Goal: Task Accomplishment & Management: Manage account settings

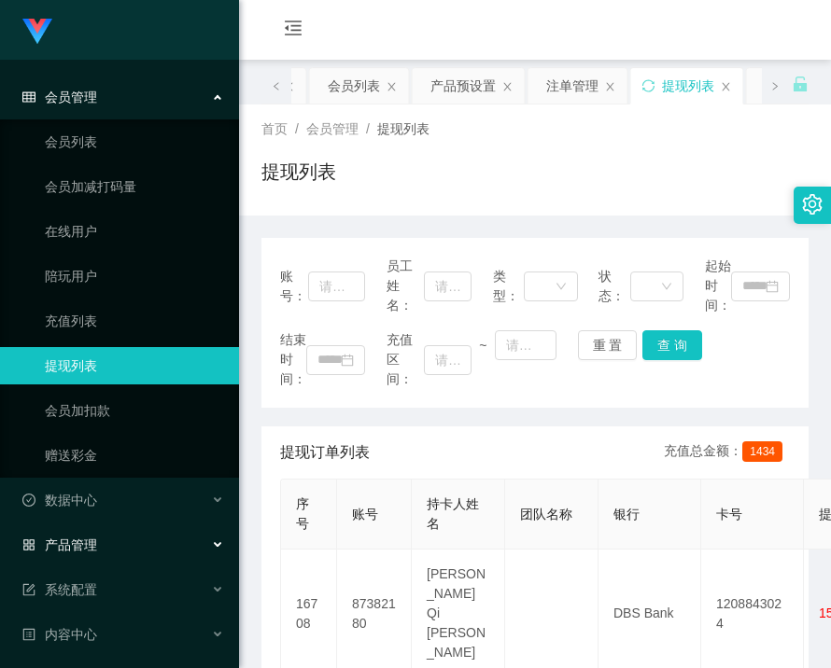
click at [113, 551] on div "产品管理" at bounding box center [119, 545] width 239 height 37
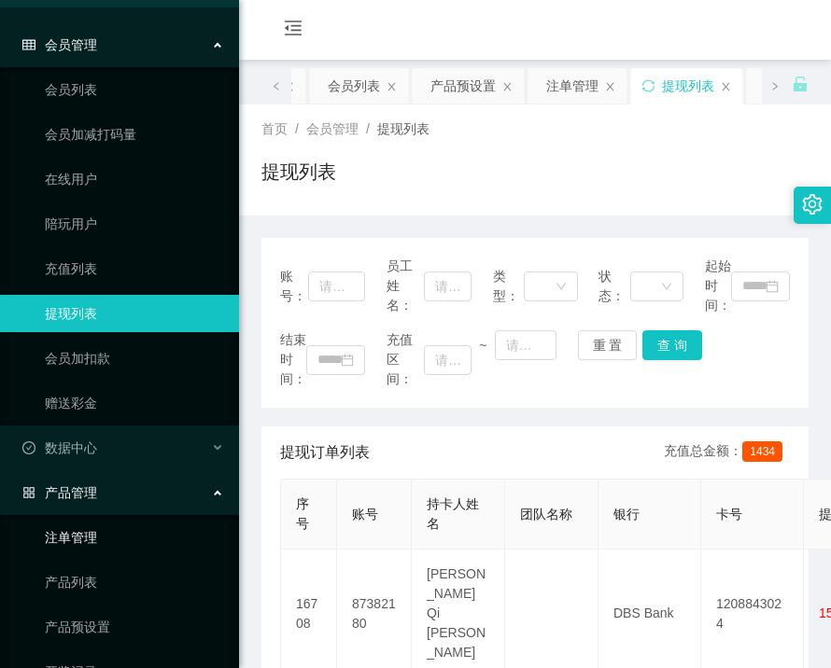
scroll to position [93, 0]
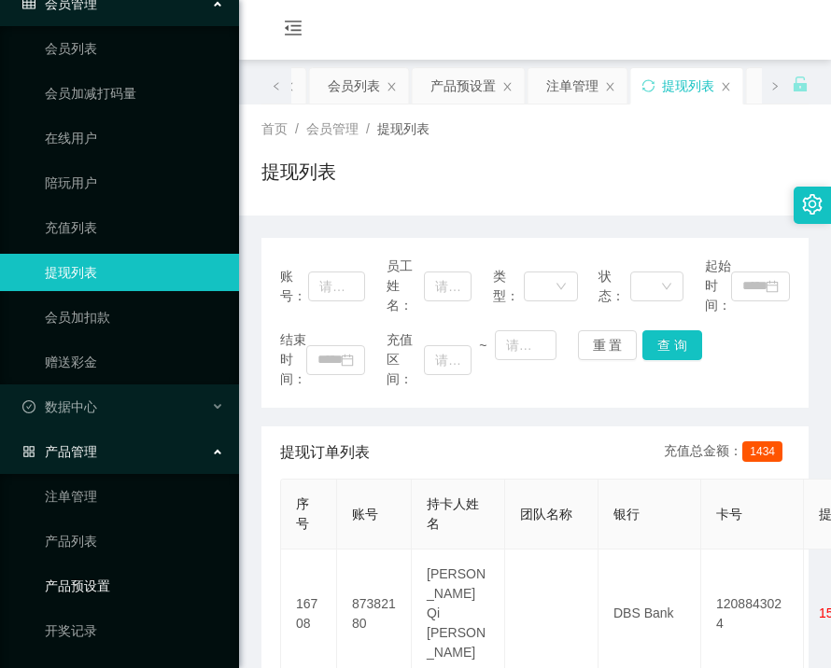
click at [102, 577] on link "产品预设置" at bounding box center [134, 586] width 179 height 37
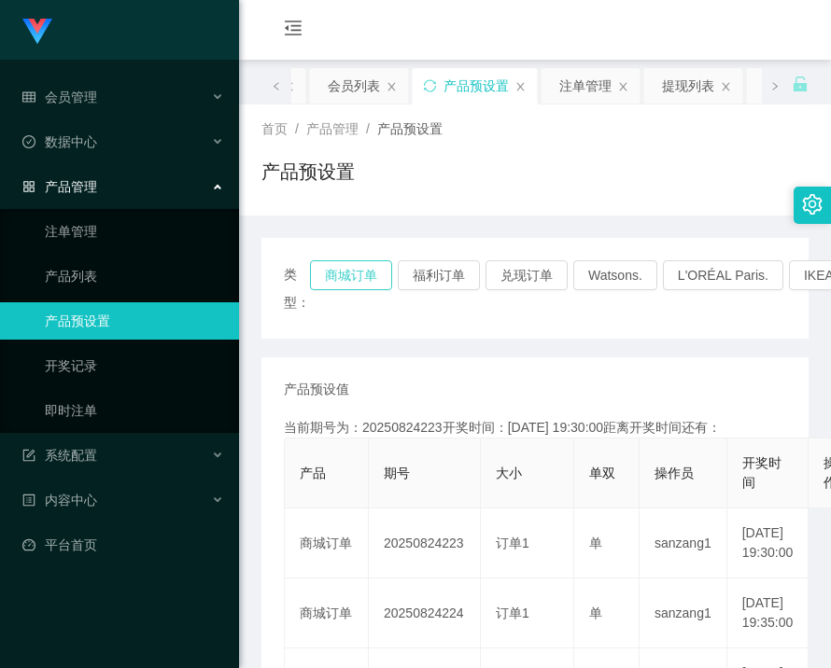
click at [346, 265] on button "商城订单" at bounding box center [351, 275] width 82 height 30
click at [346, 266] on button "商城订单" at bounding box center [351, 275] width 82 height 30
click at [346, 267] on button "商城订单" at bounding box center [351, 275] width 82 height 30
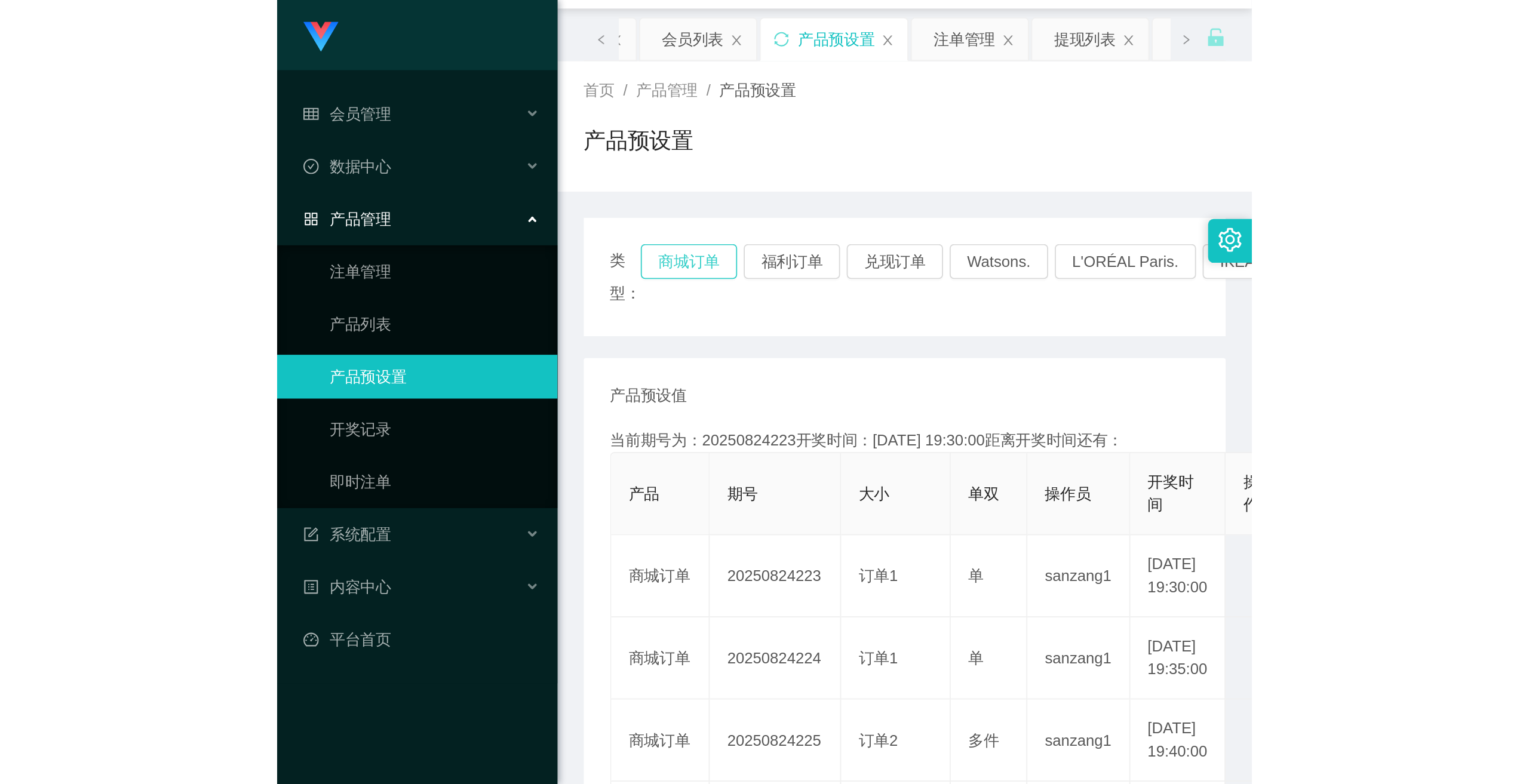
scroll to position [120, 0]
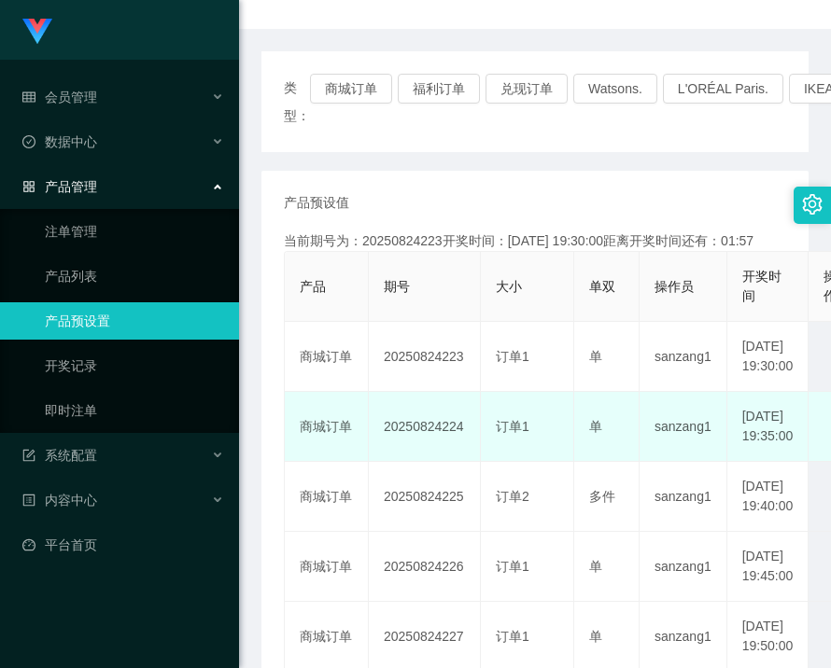
click at [422, 460] on td "20250824224" at bounding box center [425, 427] width 112 height 70
copy td "20250824224"
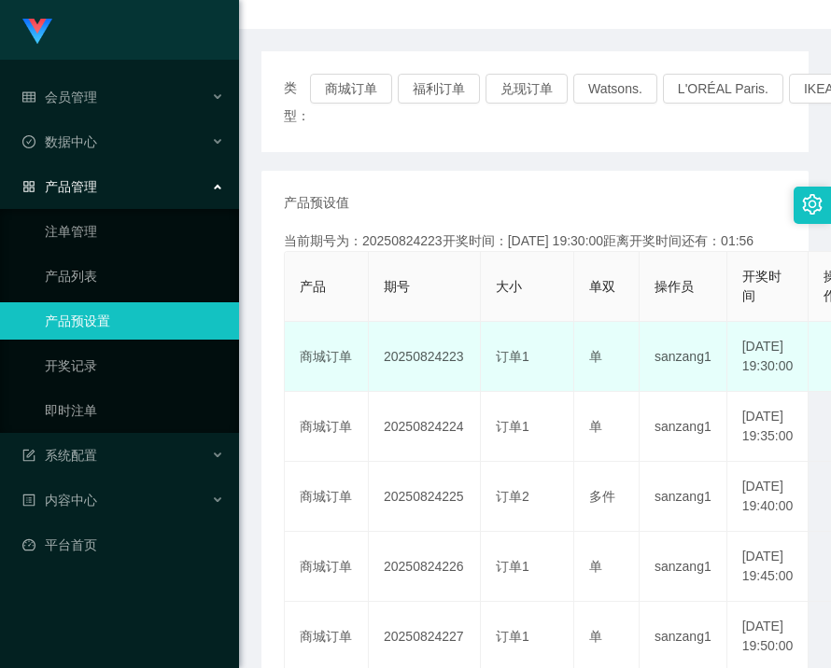
click at [458, 359] on td "20250824223" at bounding box center [425, 357] width 112 height 70
click at [452, 372] on td "20250824223" at bounding box center [425, 357] width 112 height 70
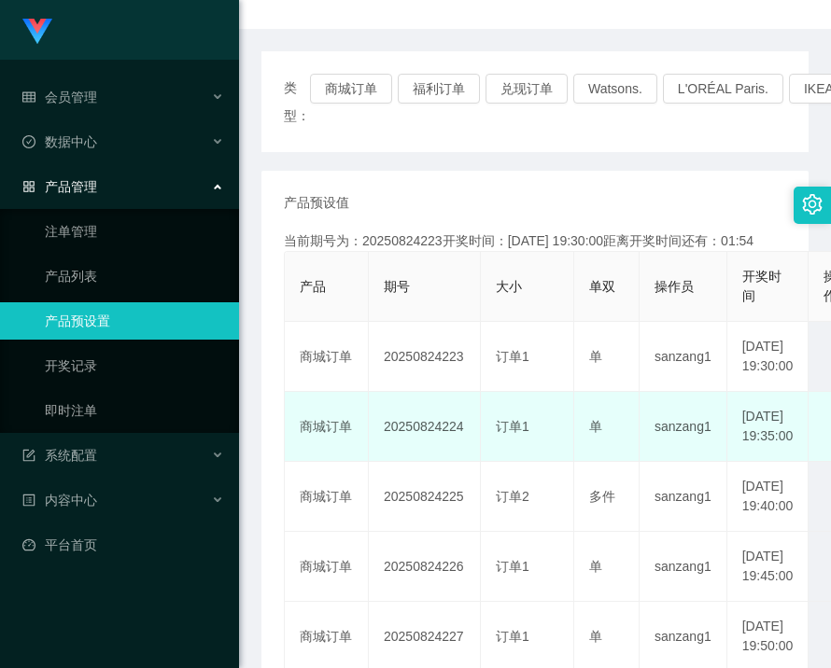
copy td "20250824223"
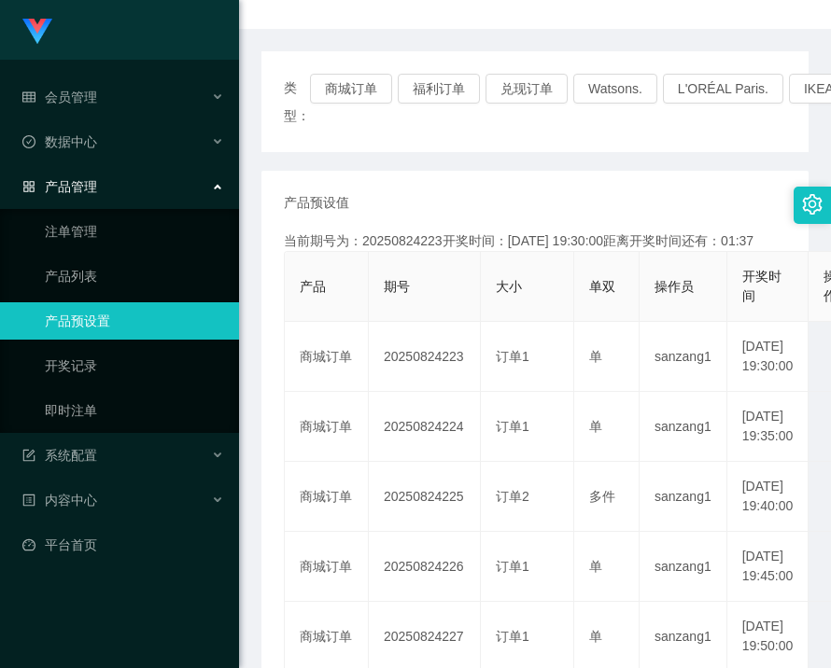
click at [732, 30] on div "类型： 商城订单 福利订单 兑现订单 Watsons. L'ORÉAL Paris. IKEA. [GEOGRAPHIC_DATA]. COURTS. 产品预…" at bounding box center [534, 581] width 547 height 1105
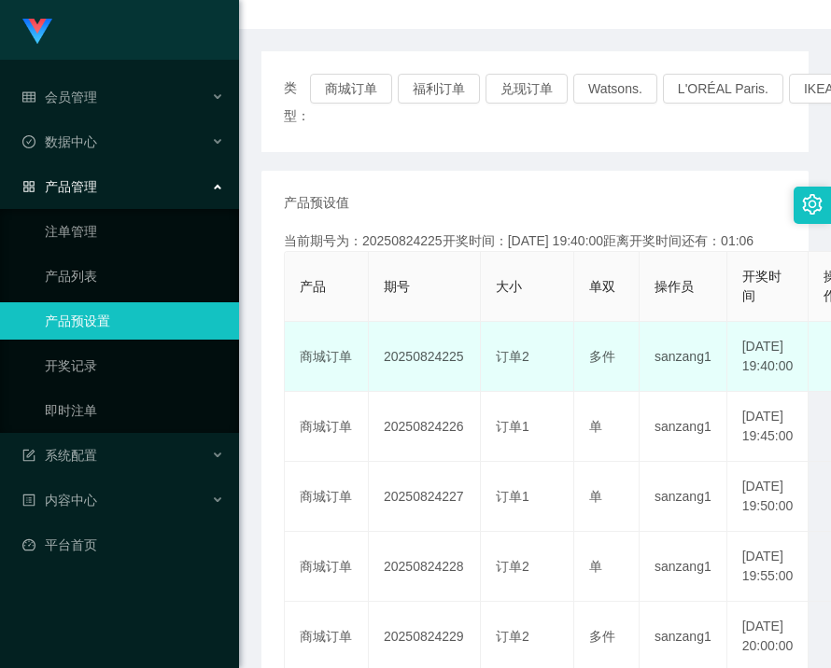
scroll to position [0, 0]
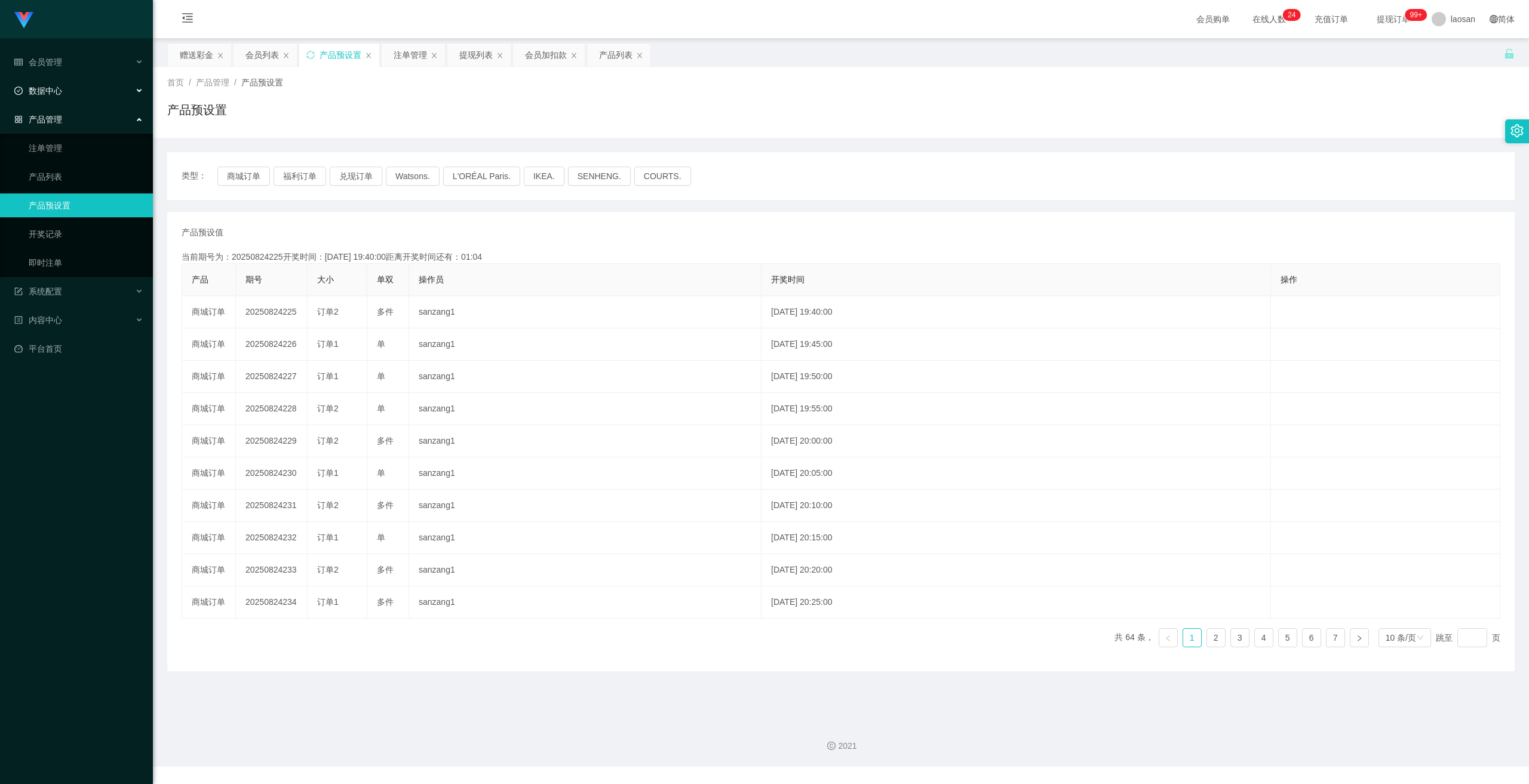
drag, startPoint x: 53, startPoint y: 94, endPoint x: 61, endPoint y: 117, distance: 24.4
click at [53, 94] on span "数据中心" at bounding box center [38, 90] width 48 height 10
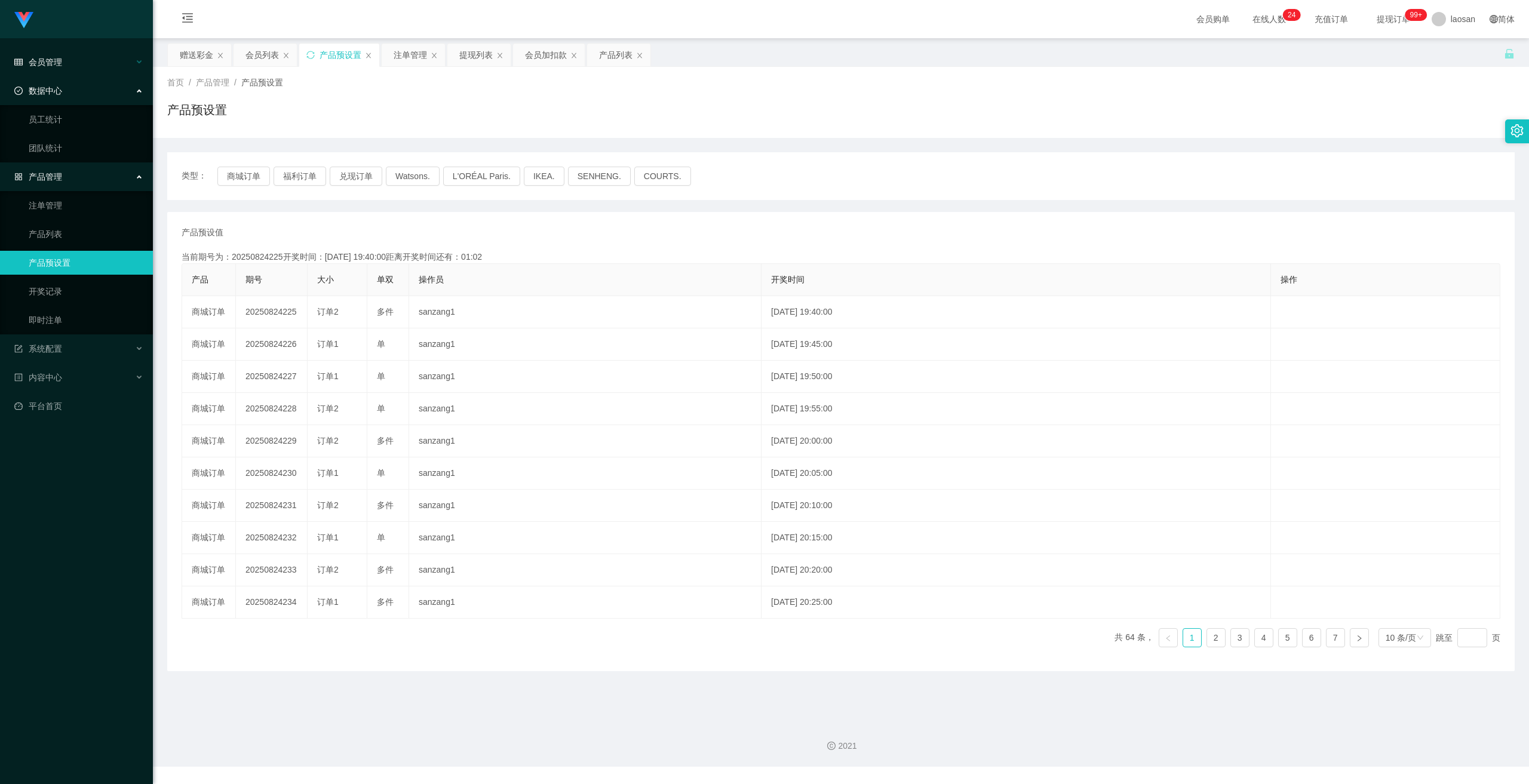
click at [71, 61] on div "会员管理" at bounding box center [76, 61] width 153 height 24
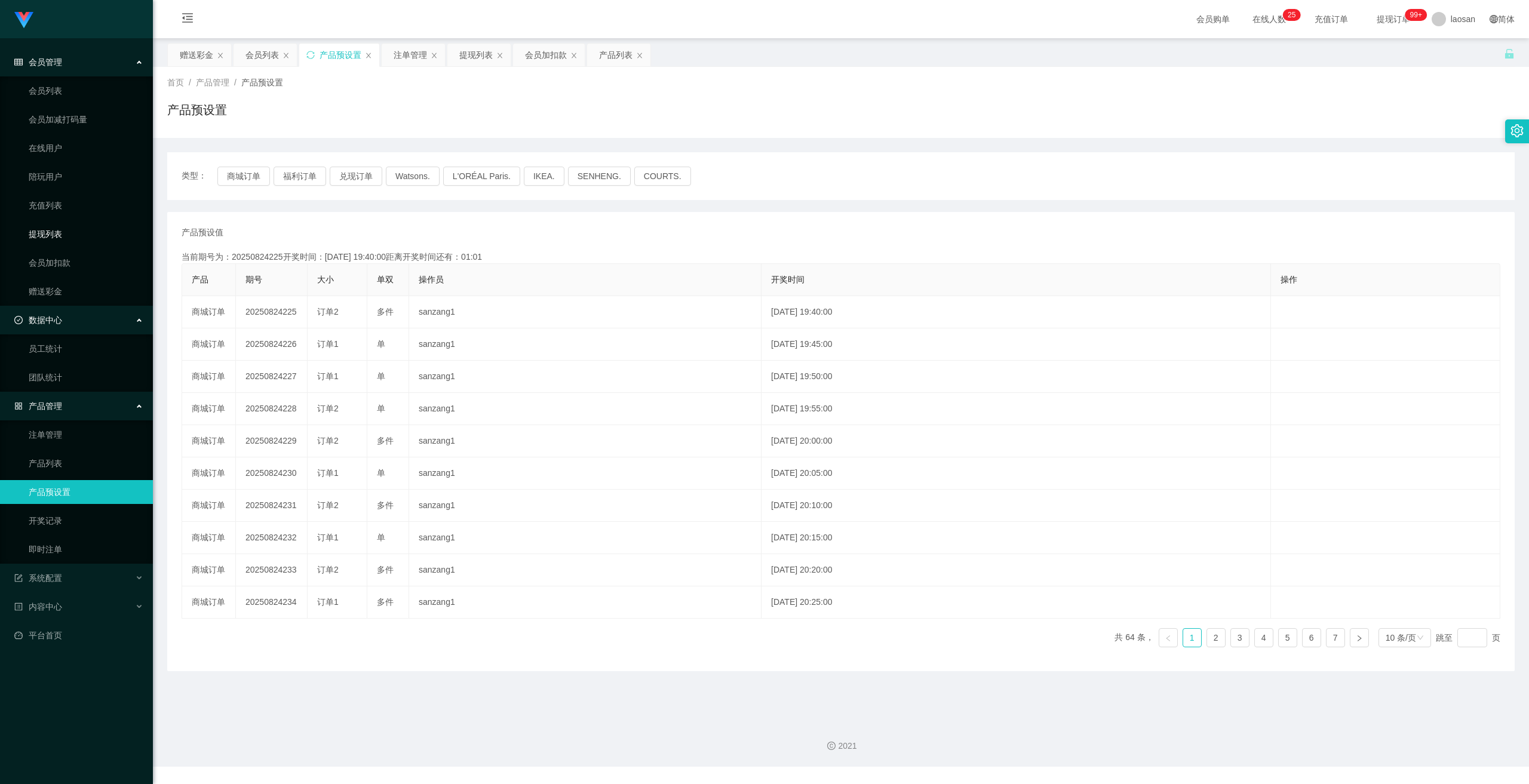
click at [56, 232] on link "提现列表" at bounding box center [86, 233] width 115 height 24
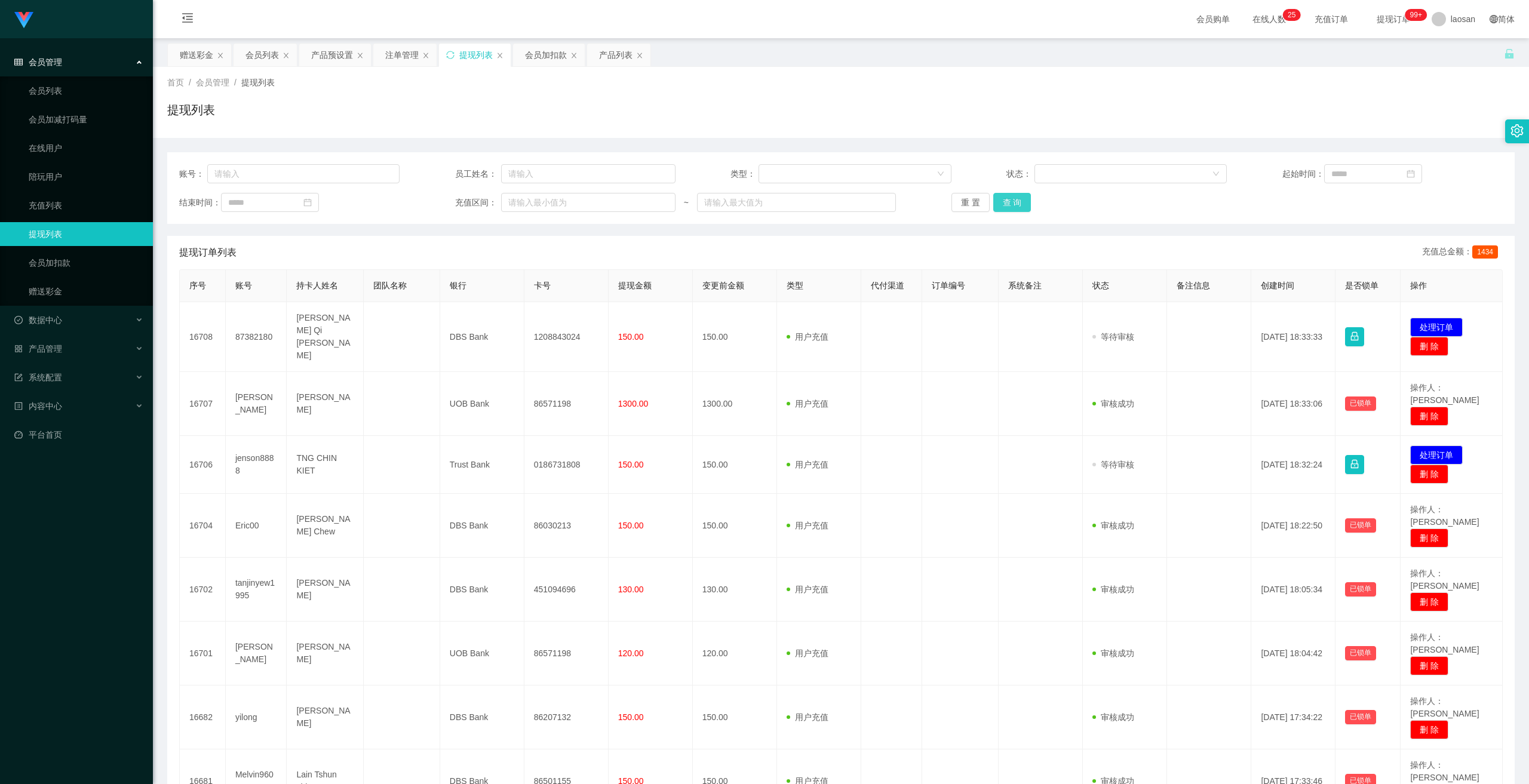
click at [531, 196] on button "查 询" at bounding box center [1013, 203] width 38 height 19
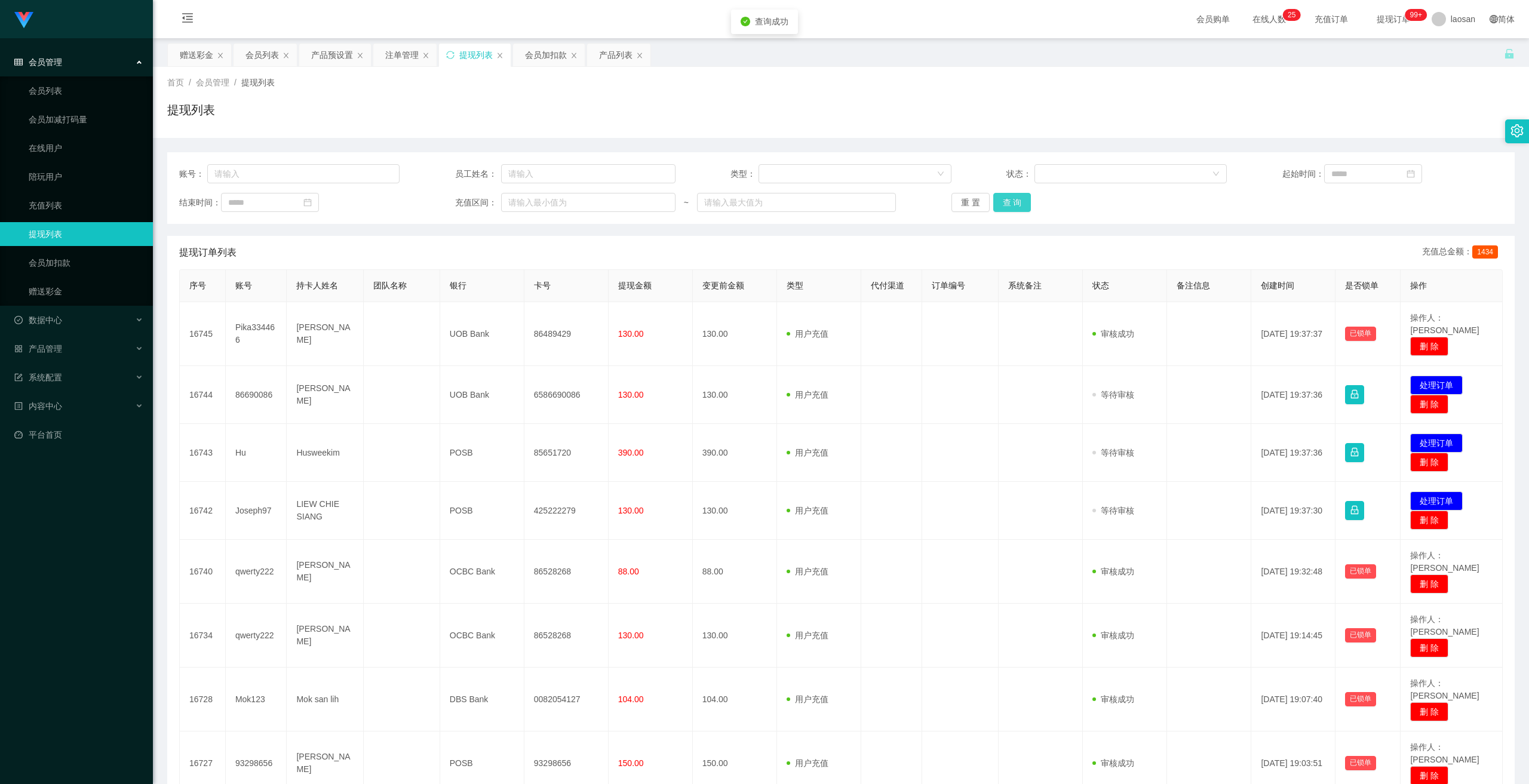
click at [531, 196] on button "查 询" at bounding box center [1013, 203] width 38 height 19
click at [531, 196] on div "重 置 查 询" at bounding box center [1061, 203] width 220 height 19
click at [531, 196] on button "查 询" at bounding box center [1013, 203] width 38 height 19
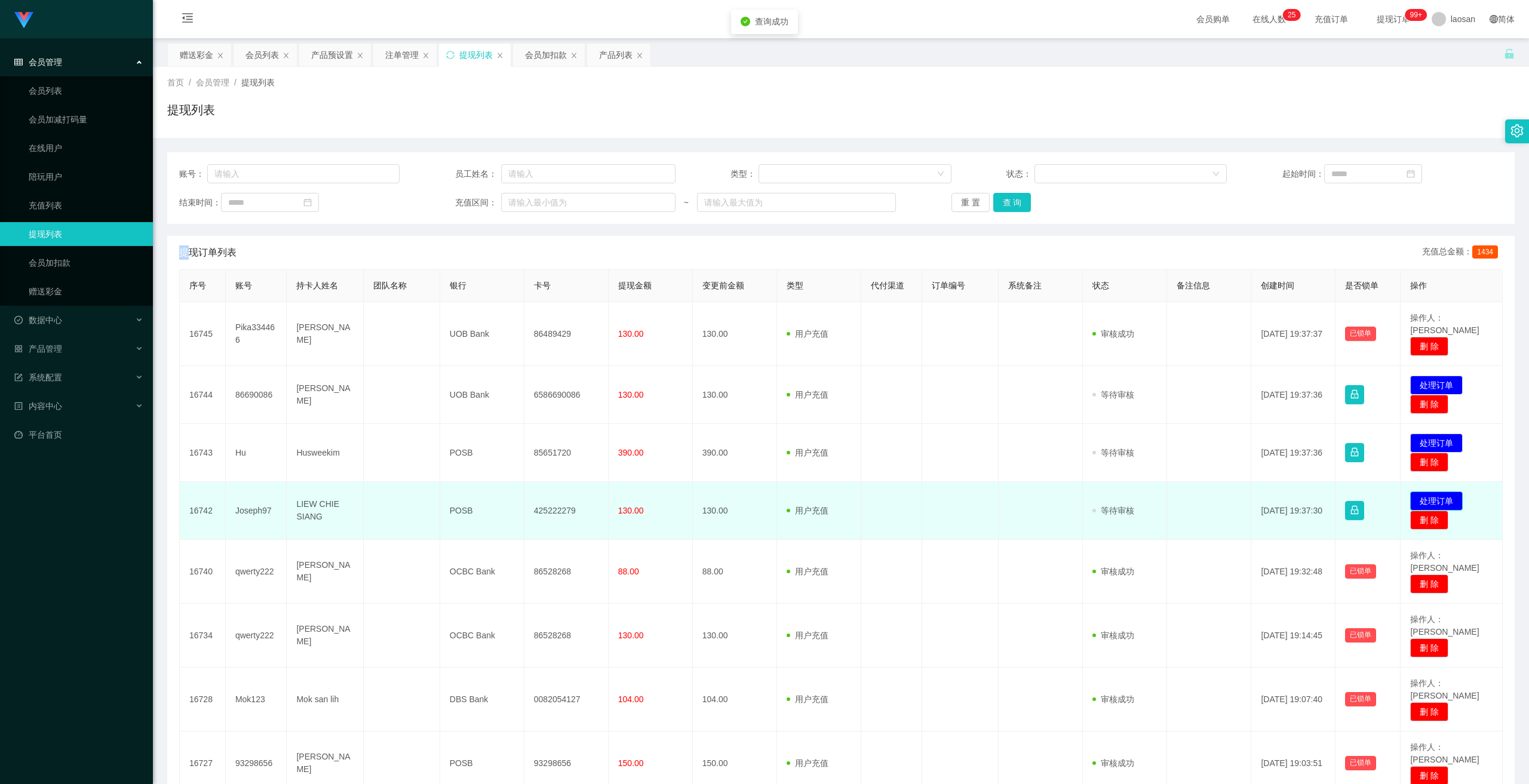
click at [531, 427] on button "处理订单" at bounding box center [1436, 501] width 52 height 19
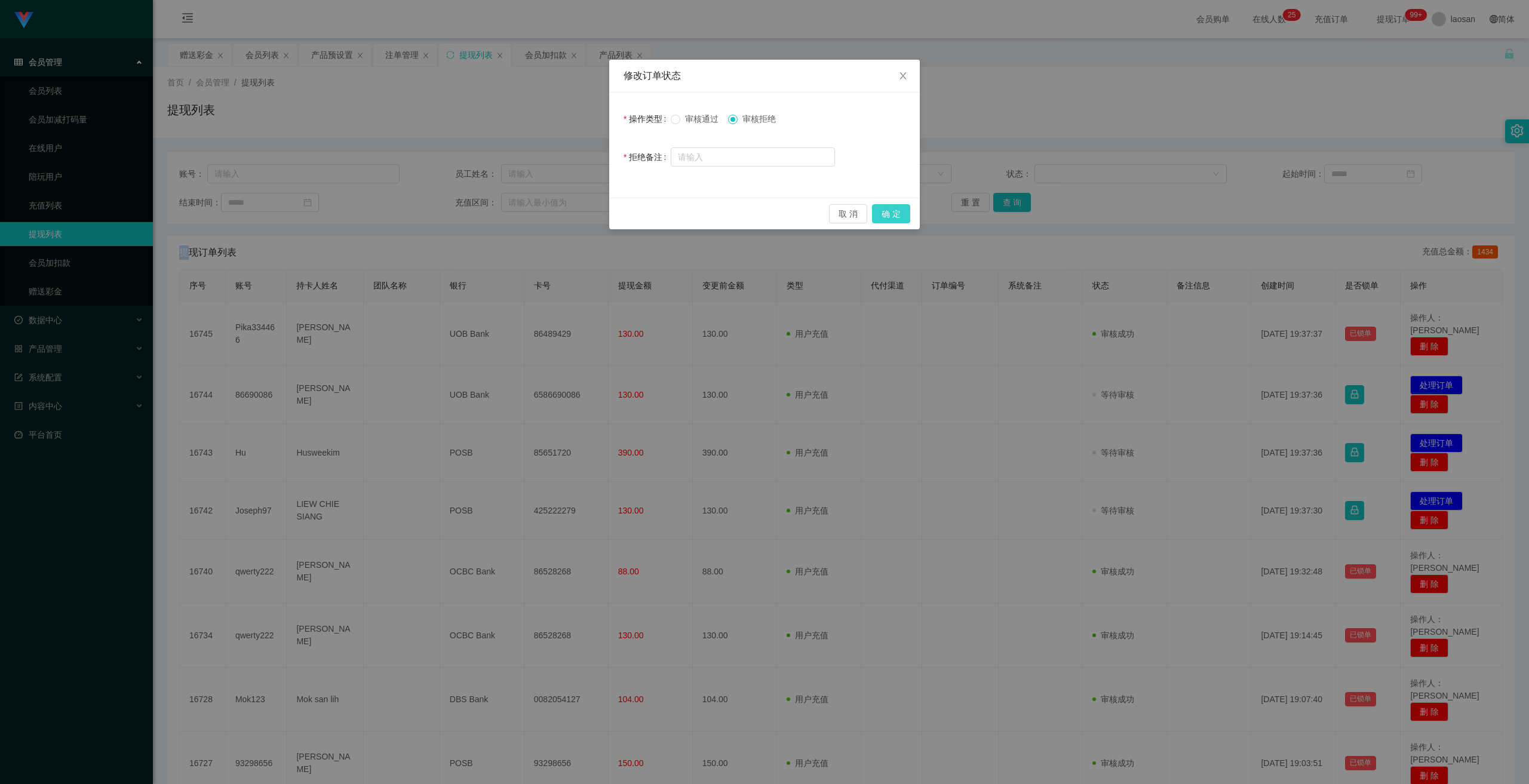
click at [531, 212] on button "确 定" at bounding box center [891, 214] width 38 height 19
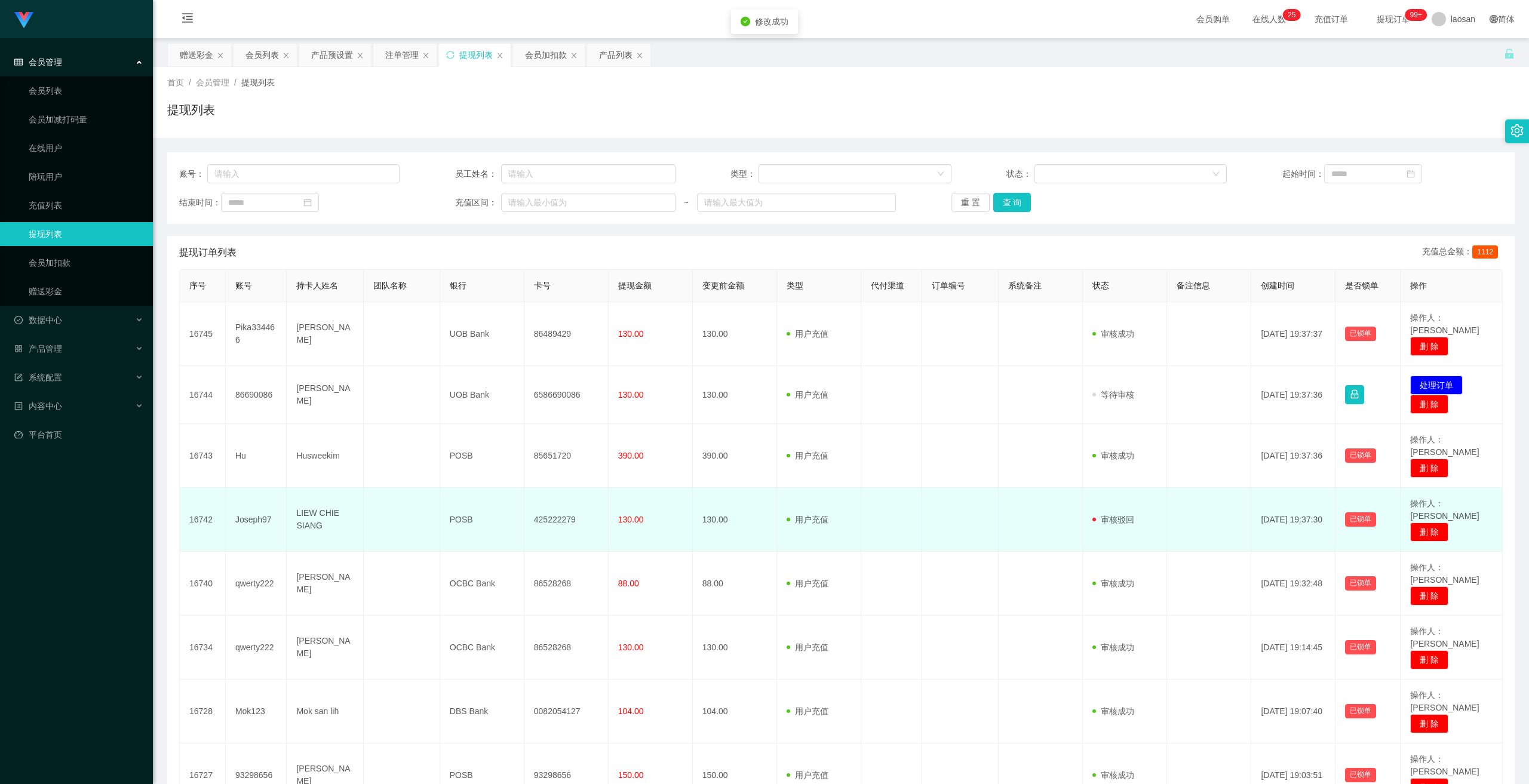
click at [249, 427] on td "Joseph97" at bounding box center [257, 520] width 61 height 64
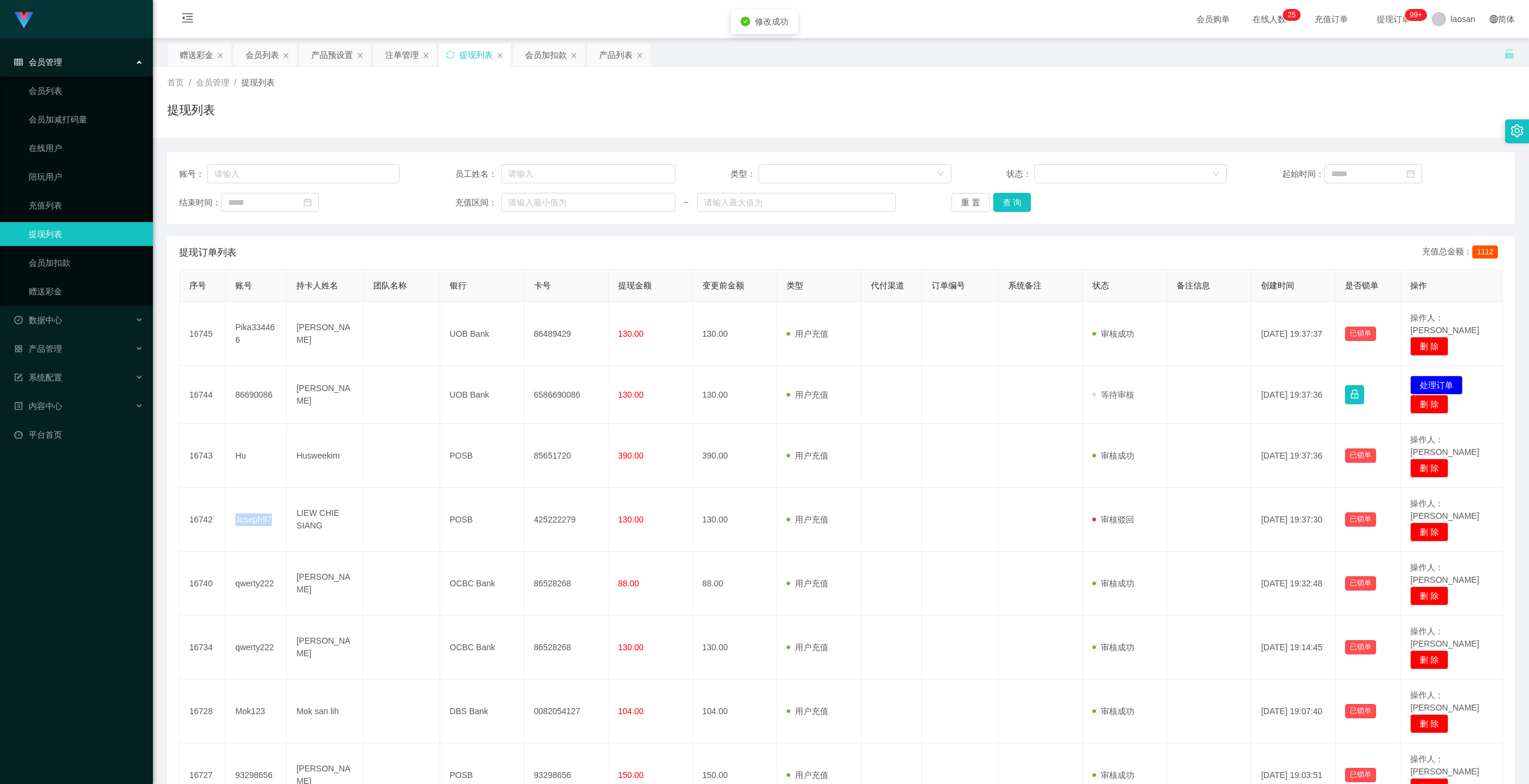
copy td "Joseph97"
click at [531, 204] on button "查 询" at bounding box center [1013, 203] width 38 height 19
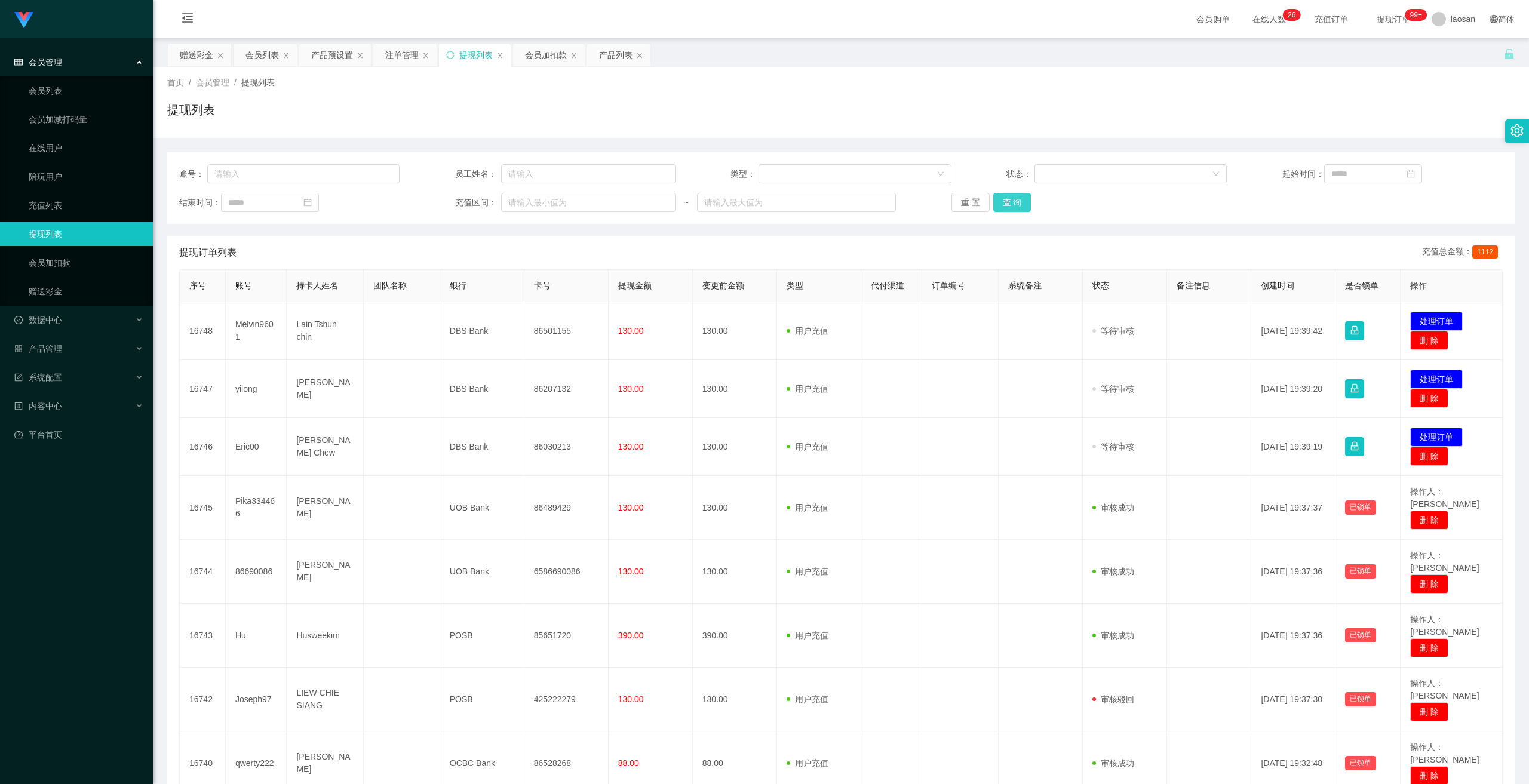
click at [531, 207] on button "查 询" at bounding box center [1013, 203] width 38 height 19
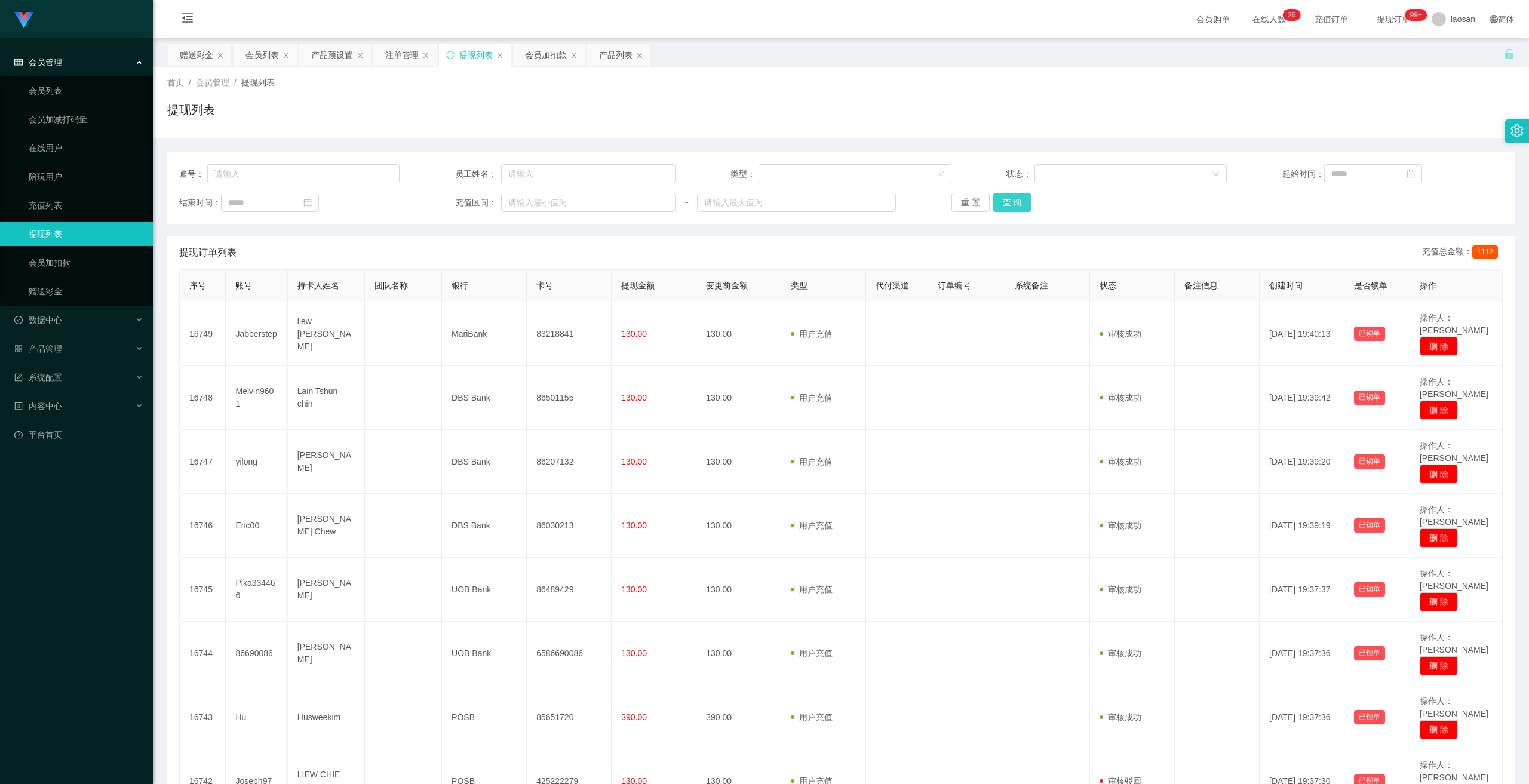
click at [531, 200] on button "查 询" at bounding box center [1013, 203] width 38 height 19
drag, startPoint x: 1010, startPoint y: 200, endPoint x: 1205, endPoint y: 159, distance: 199.3
click at [531, 200] on div "重 置 查 询" at bounding box center [1061, 203] width 220 height 19
